Goal: Task Accomplishment & Management: Use online tool/utility

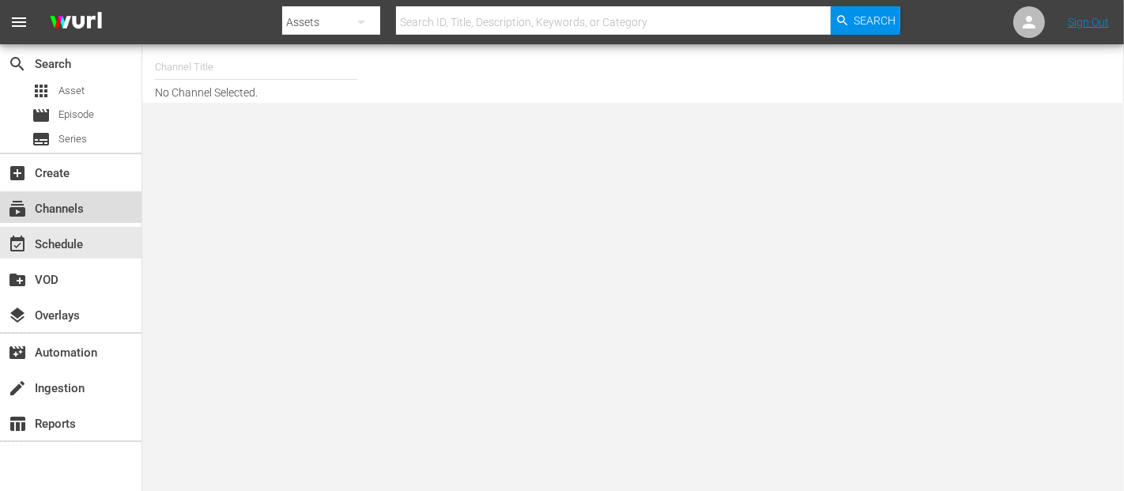
click at [73, 204] on div "subscriptions Channels" at bounding box center [44, 206] width 89 height 14
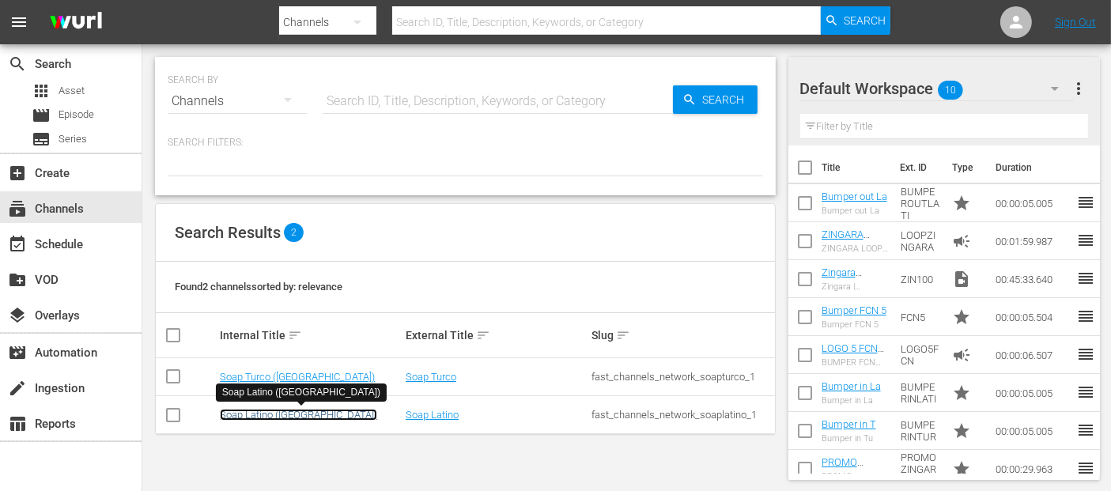
click at [259, 411] on link "Soap Latino ([GEOGRAPHIC_DATA])" at bounding box center [298, 415] width 157 height 12
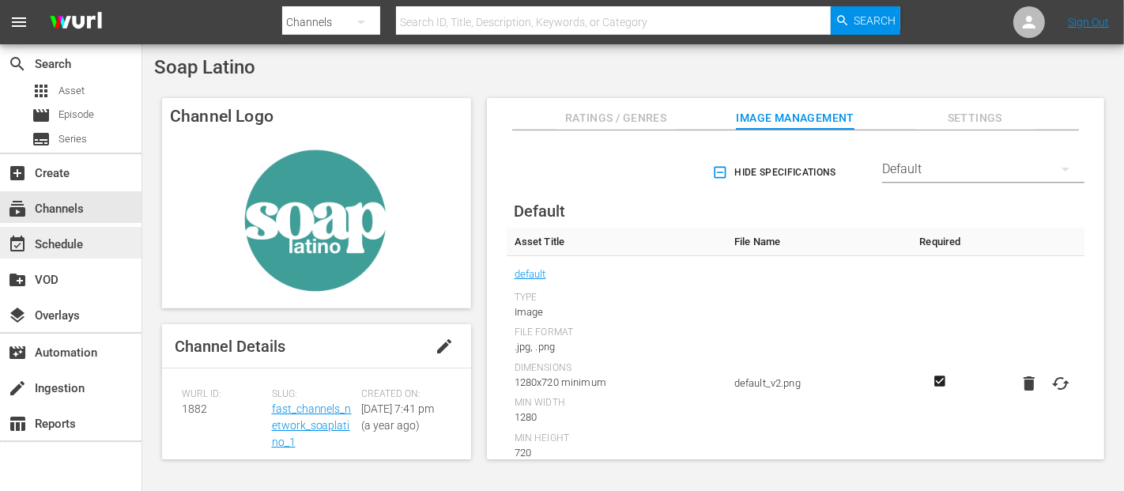
click at [47, 249] on div "event_available Schedule" at bounding box center [44, 242] width 89 height 14
